Goal: Information Seeking & Learning: Learn about a topic

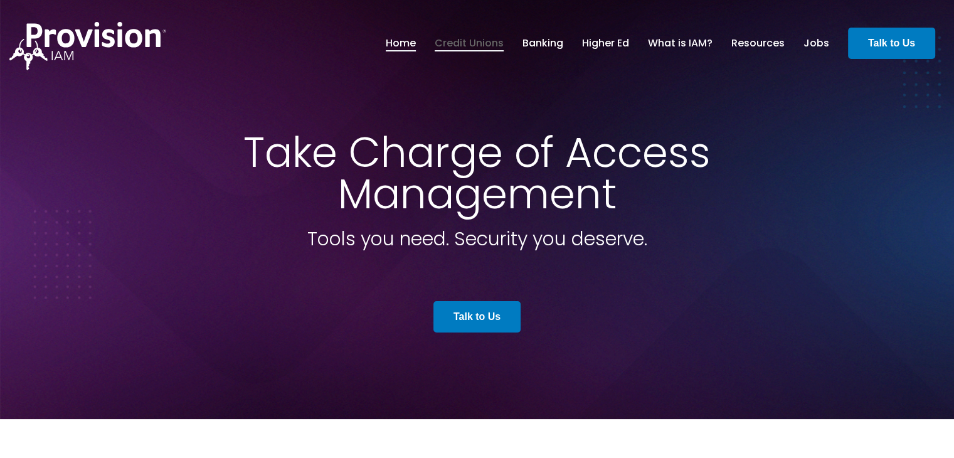
click at [485, 48] on link "Credit Unions" at bounding box center [468, 43] width 69 height 21
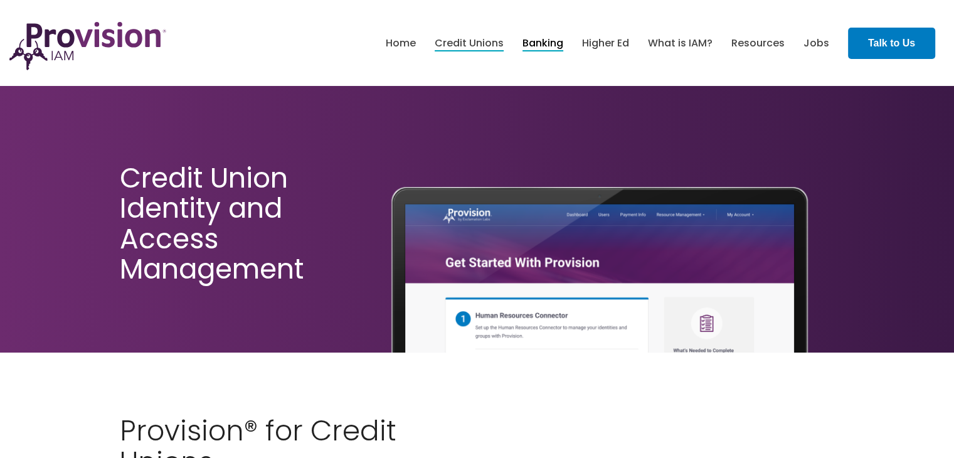
click at [524, 40] on link "Banking" at bounding box center [542, 43] width 41 height 21
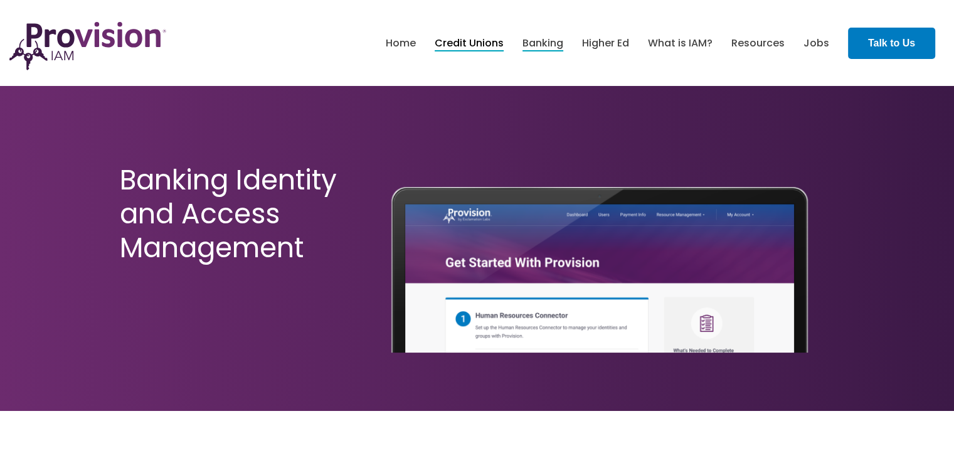
click at [456, 43] on link "Credit Unions" at bounding box center [468, 43] width 69 height 21
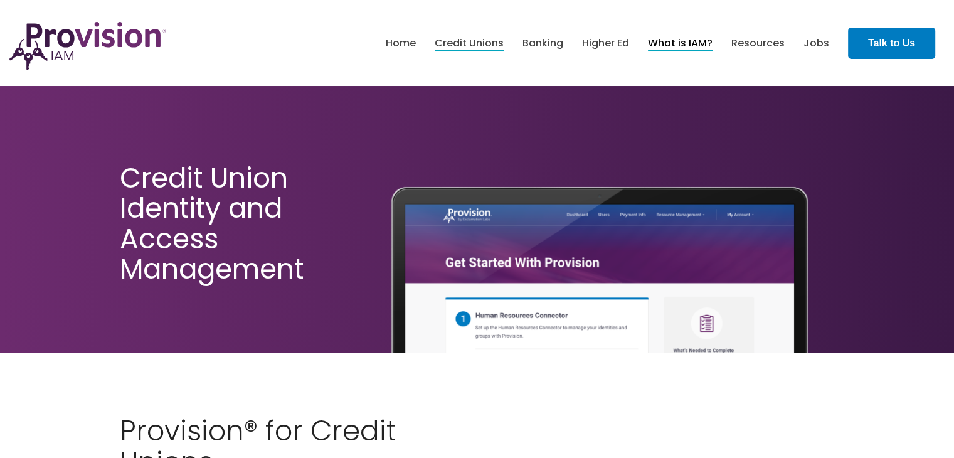
click at [681, 36] on link "What is IAM?" at bounding box center [680, 43] width 65 height 21
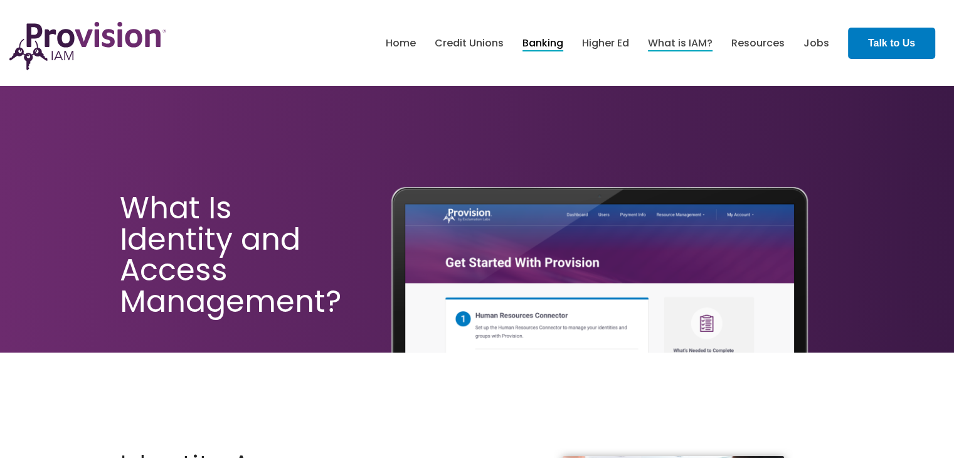
click at [535, 38] on link "Banking" at bounding box center [542, 43] width 41 height 21
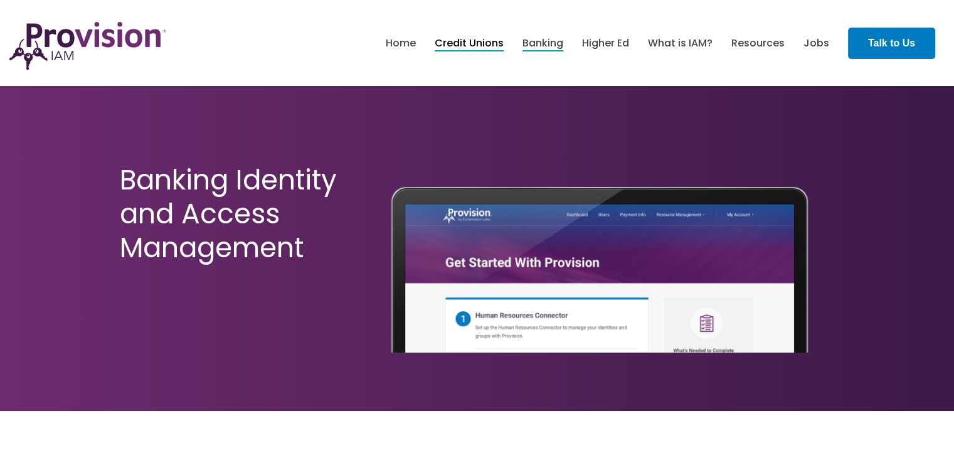
click at [477, 51] on link "Credit Unions" at bounding box center [468, 43] width 69 height 21
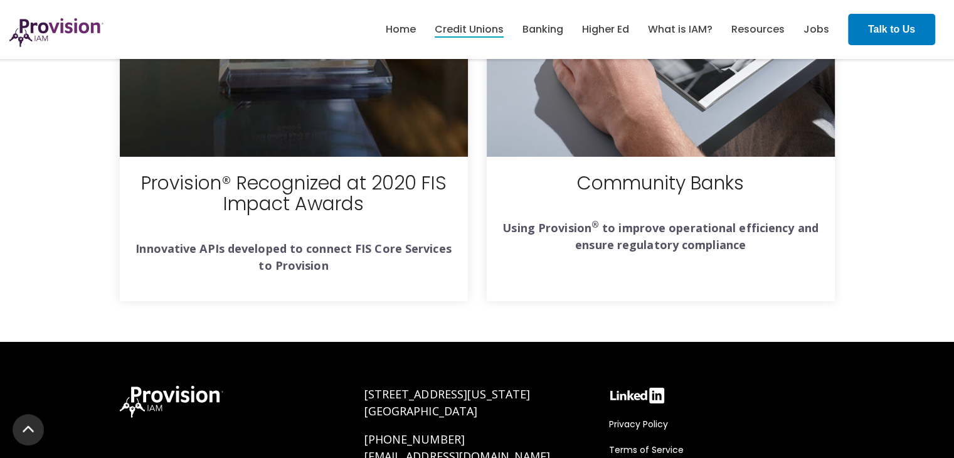
scroll to position [4186, 0]
